Goal: Task Accomplishment & Management: Manage account settings

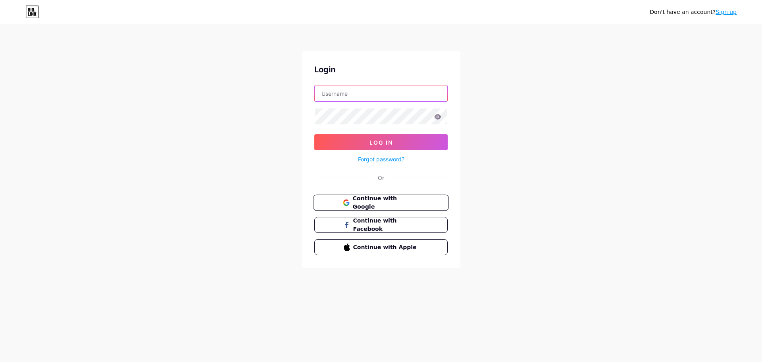
type input "nuwaratechnology@outlook.com"
click at [398, 203] on span "Continue with Google" at bounding box center [385, 202] width 66 height 17
